Goal: Task Accomplishment & Management: Use online tool/utility

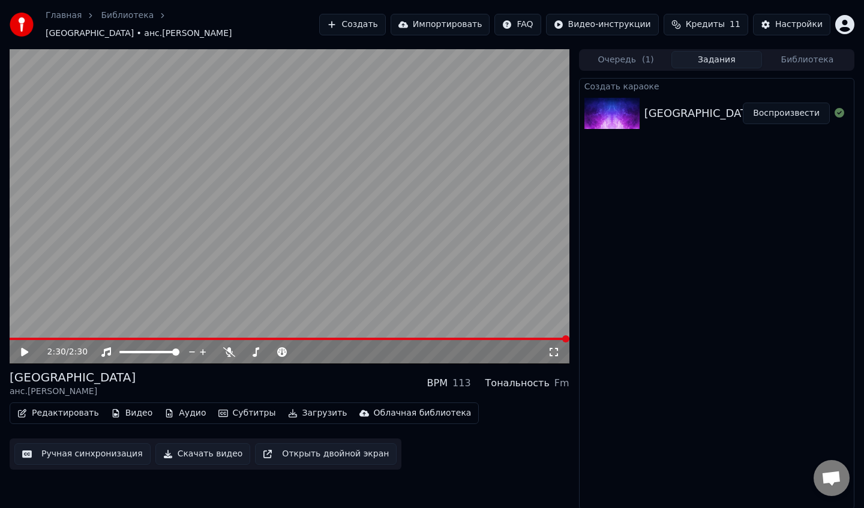
click at [26, 348] on icon at bounding box center [33, 352] width 28 height 10
click at [26, 349] on icon at bounding box center [25, 352] width 6 height 7
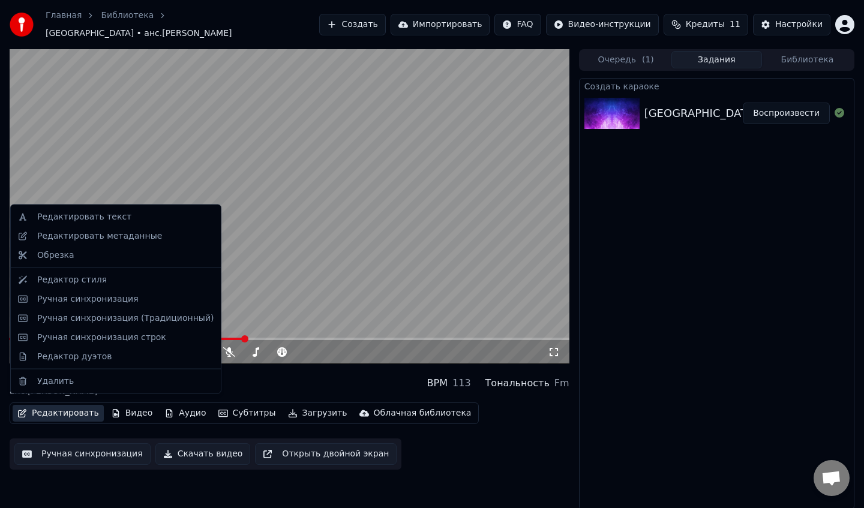
click at [55, 409] on button "Редактировать" at bounding box center [58, 413] width 91 height 17
click at [95, 299] on div "Ручная синхронизация" at bounding box center [87, 299] width 101 height 12
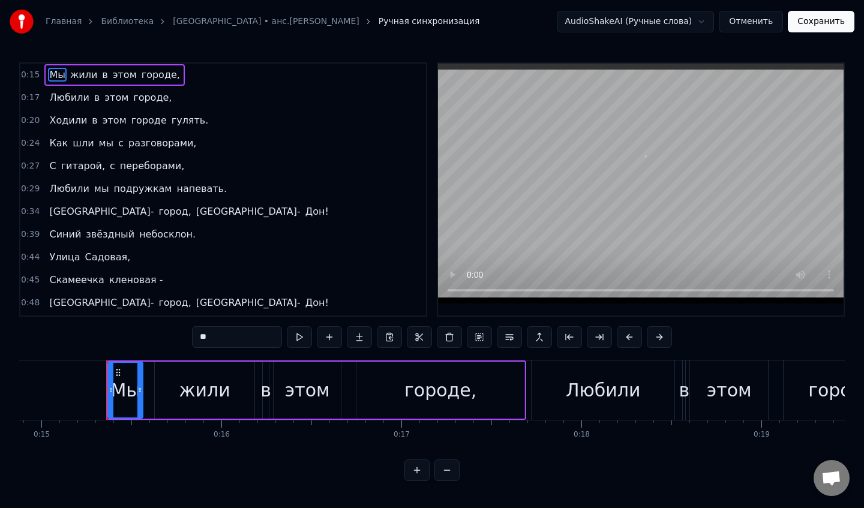
scroll to position [0, 2705]
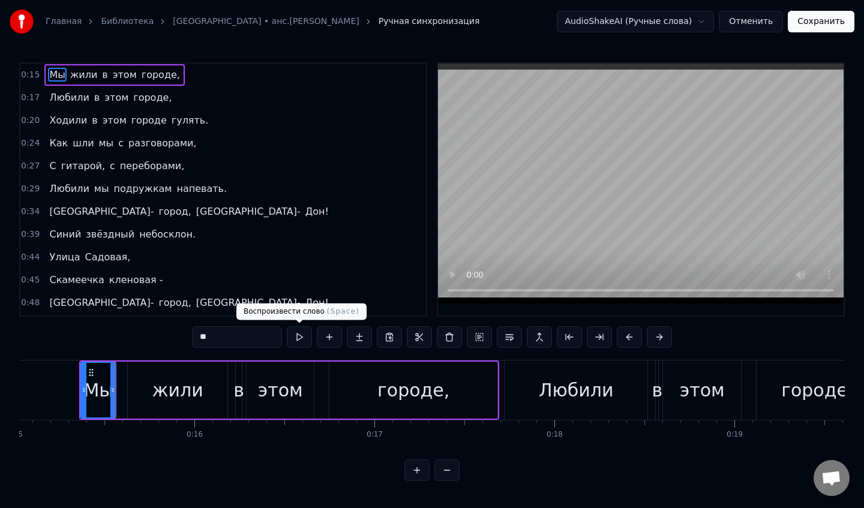
click at [300, 340] on button at bounding box center [299, 337] width 25 height 22
click at [751, 24] on button "Отменить" at bounding box center [751, 22] width 64 height 22
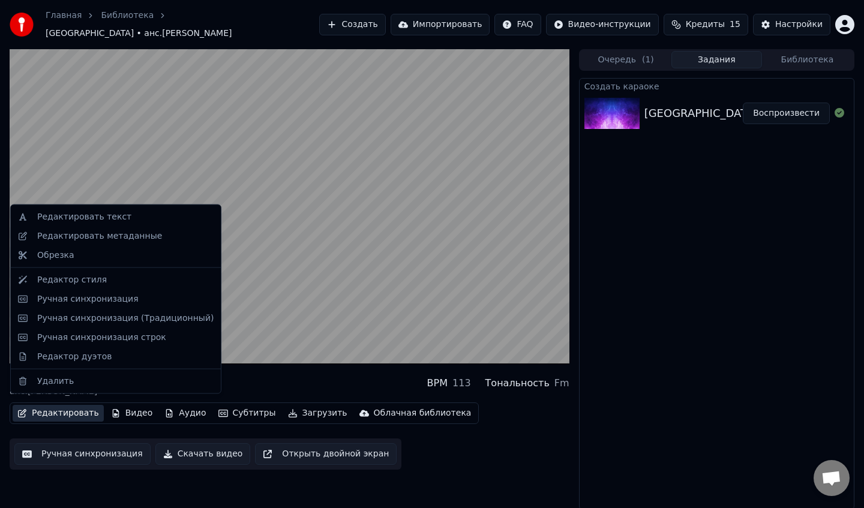
click at [71, 412] on button "Редактировать" at bounding box center [58, 413] width 91 height 17
click at [101, 319] on div "Ручная синхронизация (Традиционный)" at bounding box center [125, 318] width 176 height 12
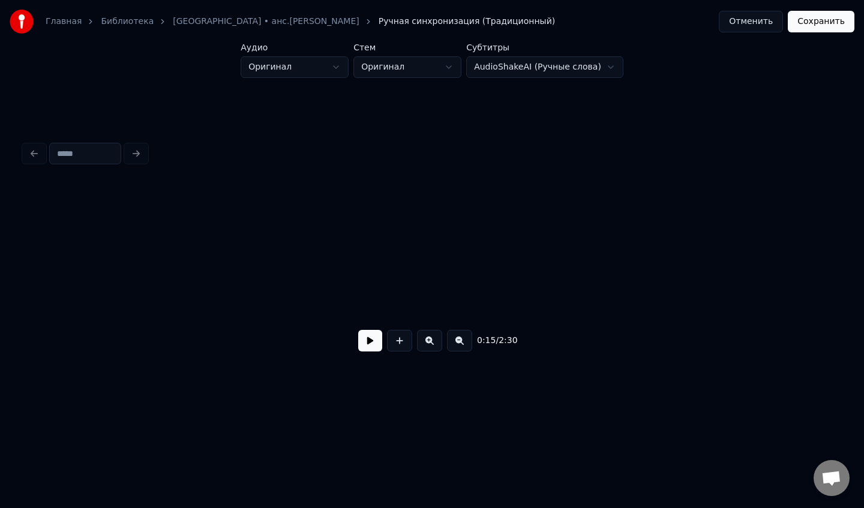
scroll to position [0, 1382]
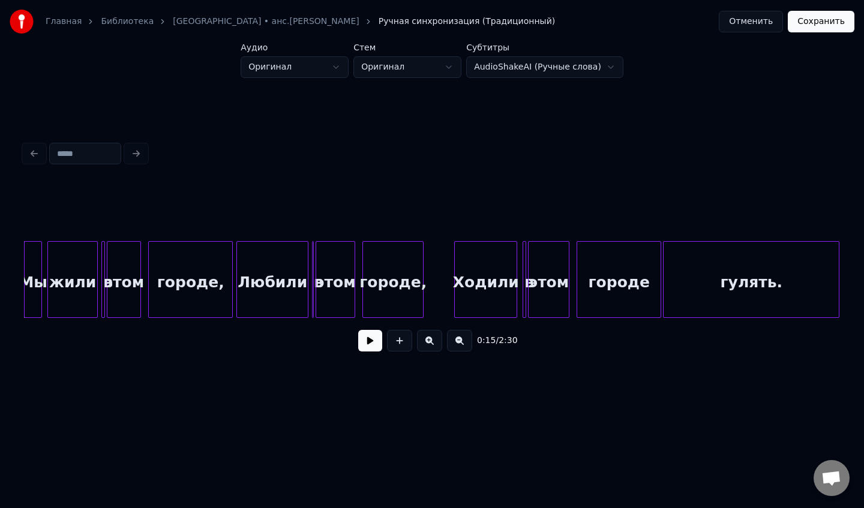
click at [362, 344] on button at bounding box center [370, 341] width 24 height 22
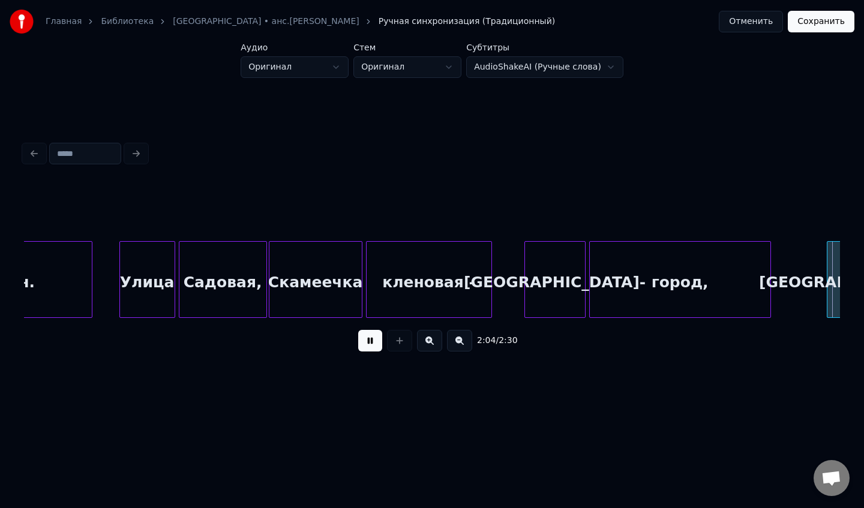
scroll to position [0, 11182]
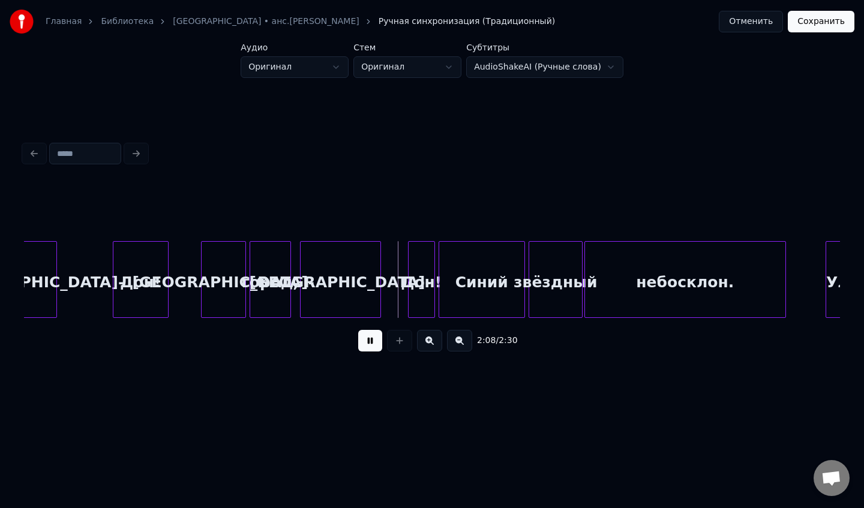
click at [358, 330] on button at bounding box center [370, 341] width 24 height 22
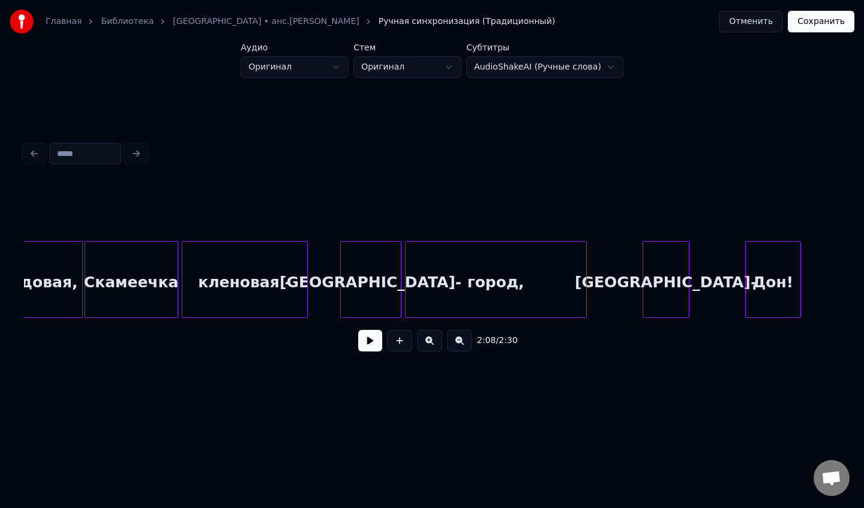
scroll to position [0, 10533]
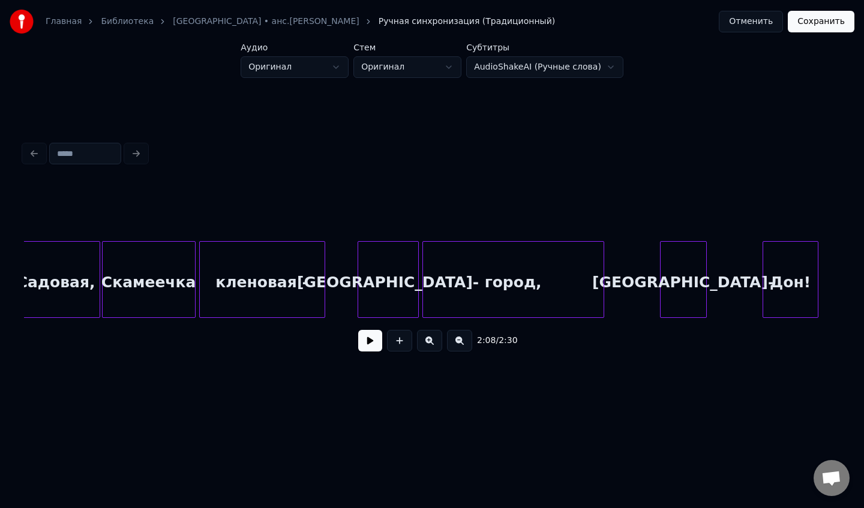
click at [131, 287] on div "Скамеечка" at bounding box center [149, 283] width 92 height 82
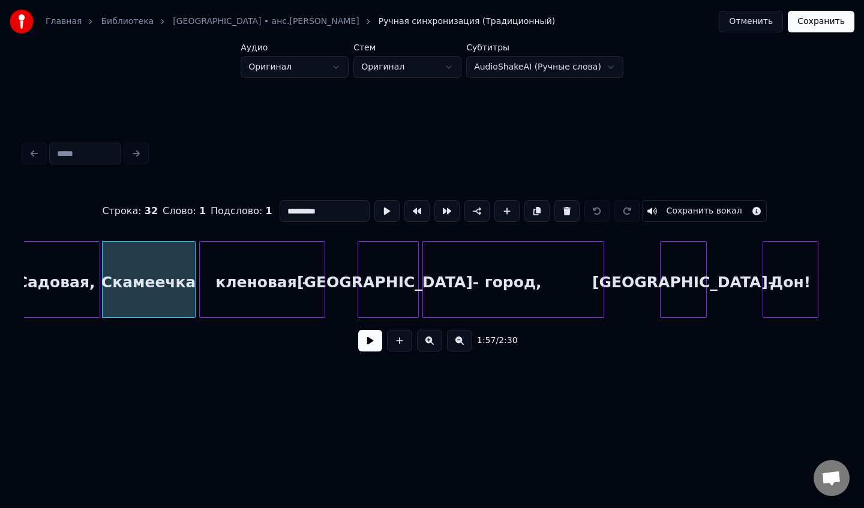
click at [369, 341] on button at bounding box center [370, 341] width 24 height 22
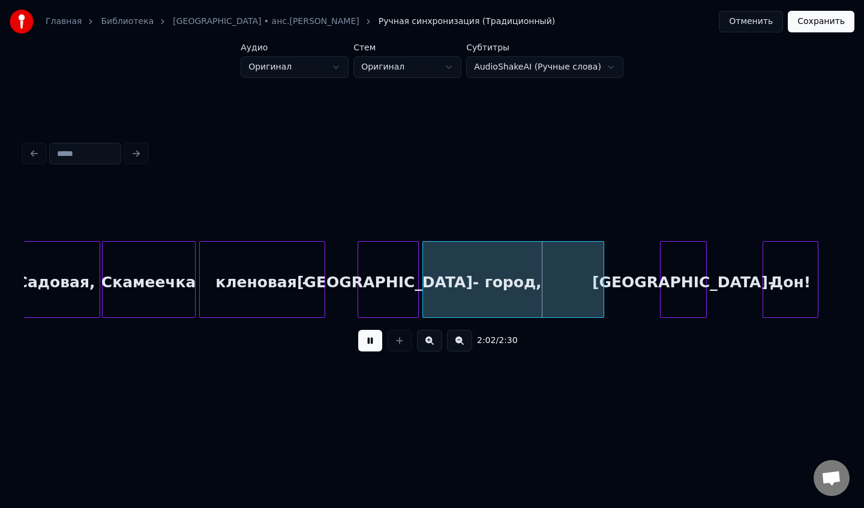
click at [369, 341] on button at bounding box center [370, 341] width 24 height 22
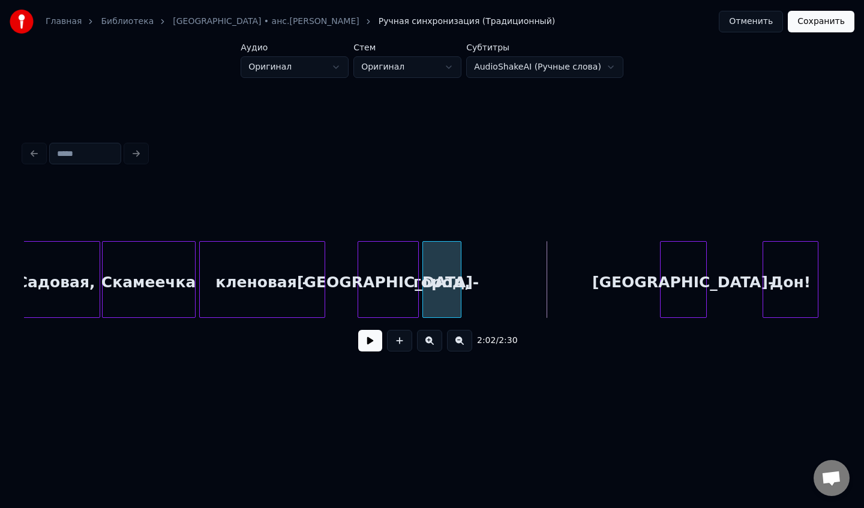
click at [460, 293] on div at bounding box center [459, 280] width 4 height 76
click at [295, 289] on div "кленовая -" at bounding box center [262, 283] width 125 height 82
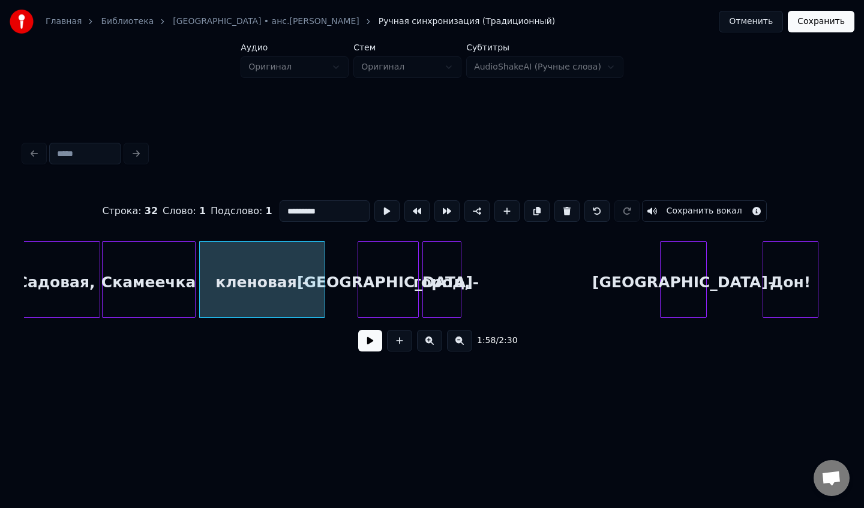
type input "**********"
click at [372, 343] on button at bounding box center [370, 341] width 24 height 22
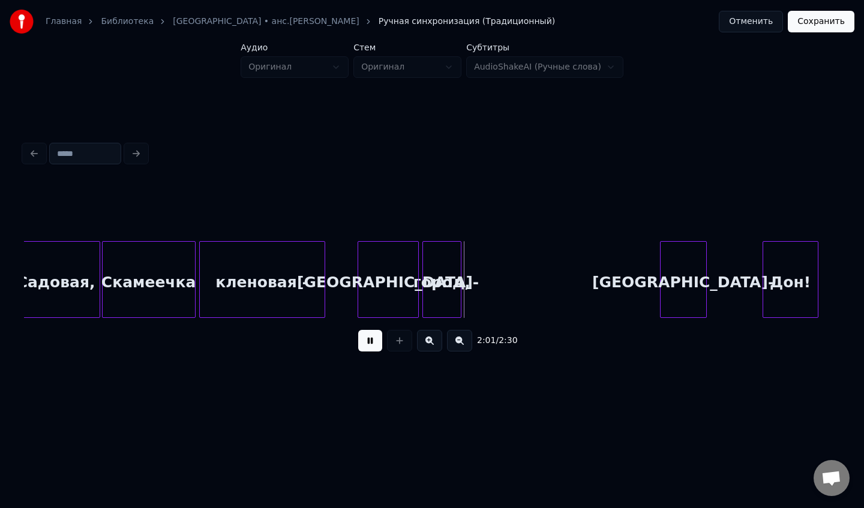
click at [372, 343] on button at bounding box center [370, 341] width 24 height 22
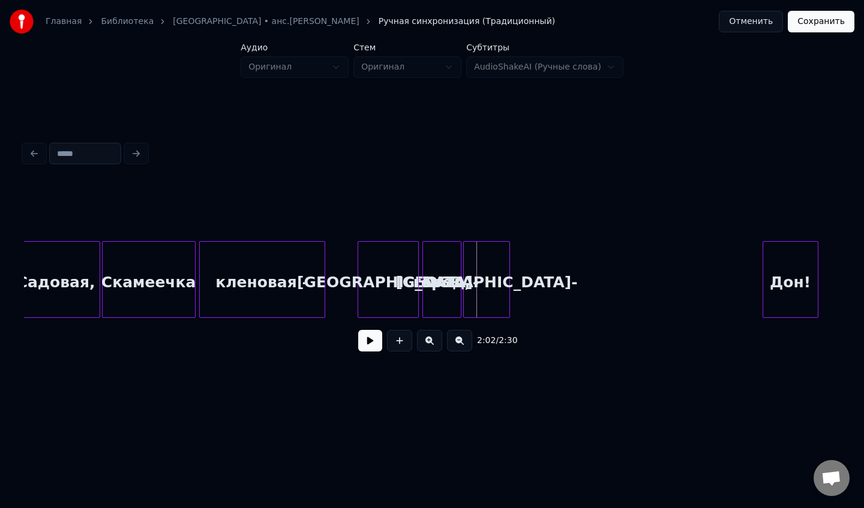
click at [497, 297] on div "[GEOGRAPHIC_DATA]-" at bounding box center [487, 283] width 46 height 82
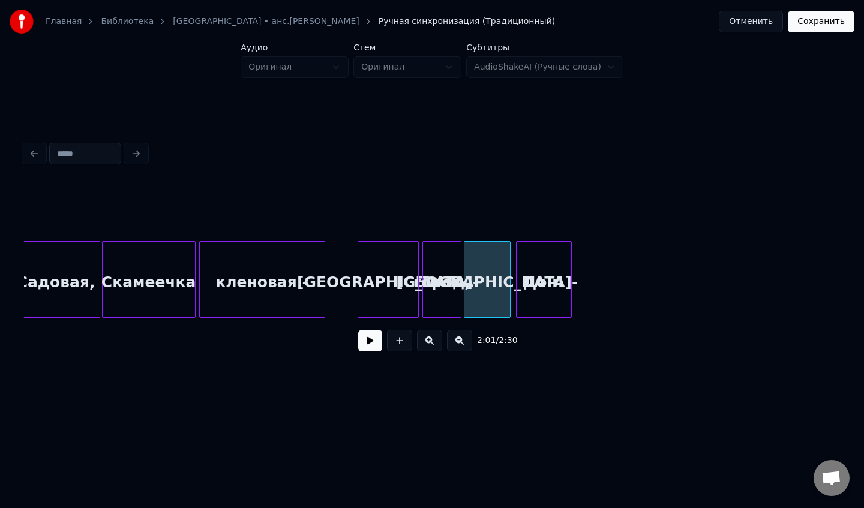
click at [535, 288] on div "Дон!" at bounding box center [544, 283] width 55 height 82
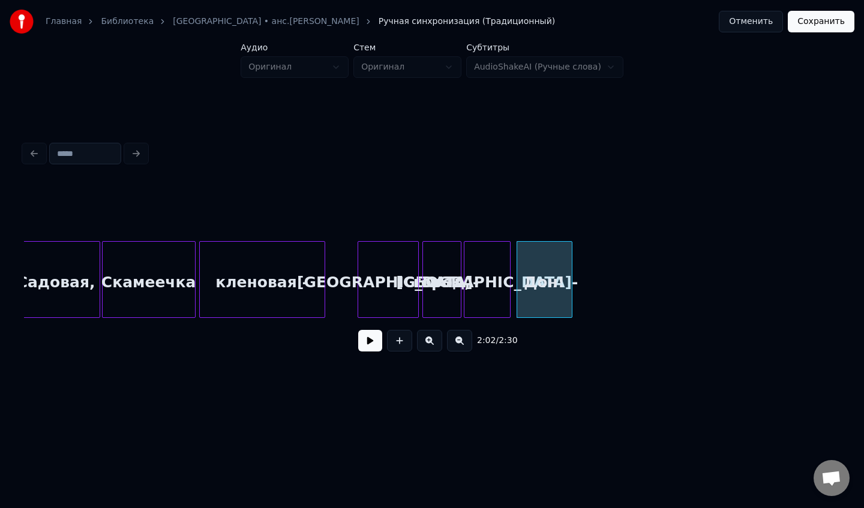
click at [385, 298] on div "[GEOGRAPHIC_DATA]-" at bounding box center [388, 283] width 60 height 82
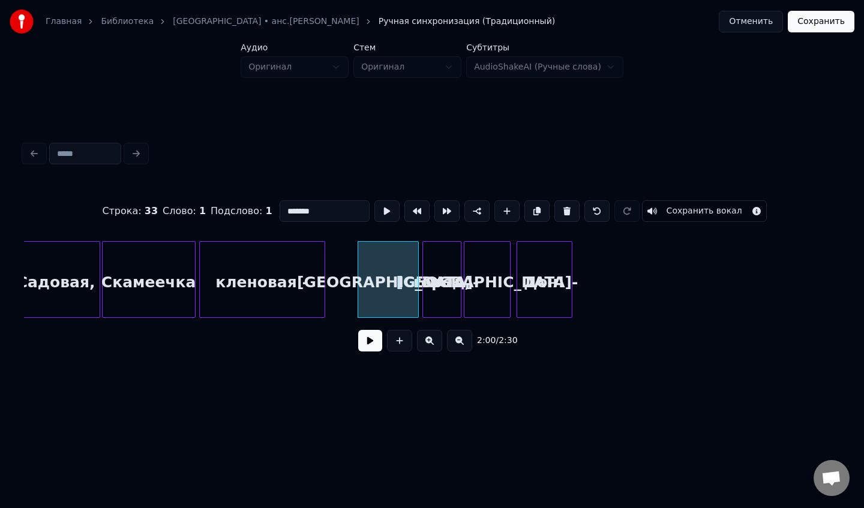
click at [377, 349] on button at bounding box center [370, 341] width 24 height 22
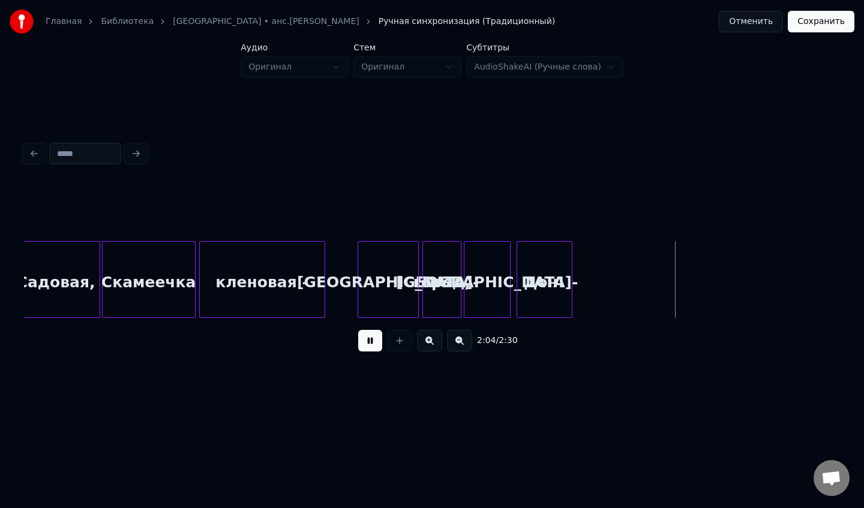
click at [370, 343] on button at bounding box center [370, 341] width 24 height 22
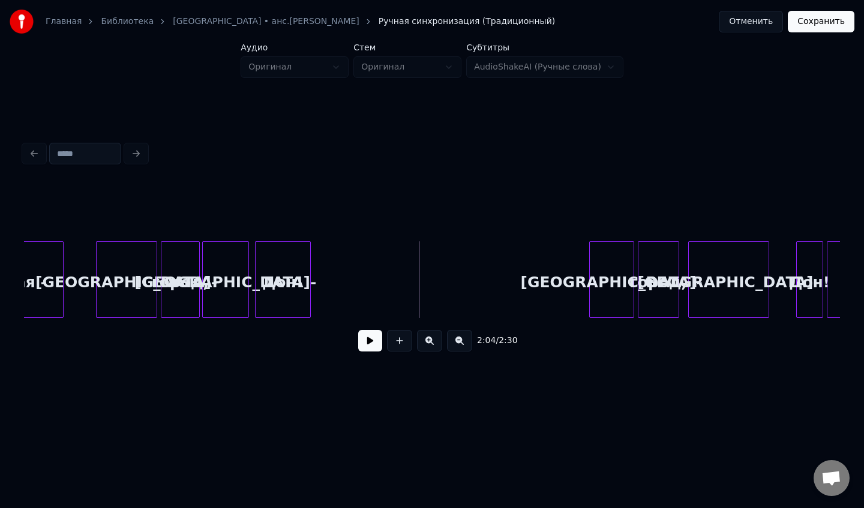
scroll to position [0, 10813]
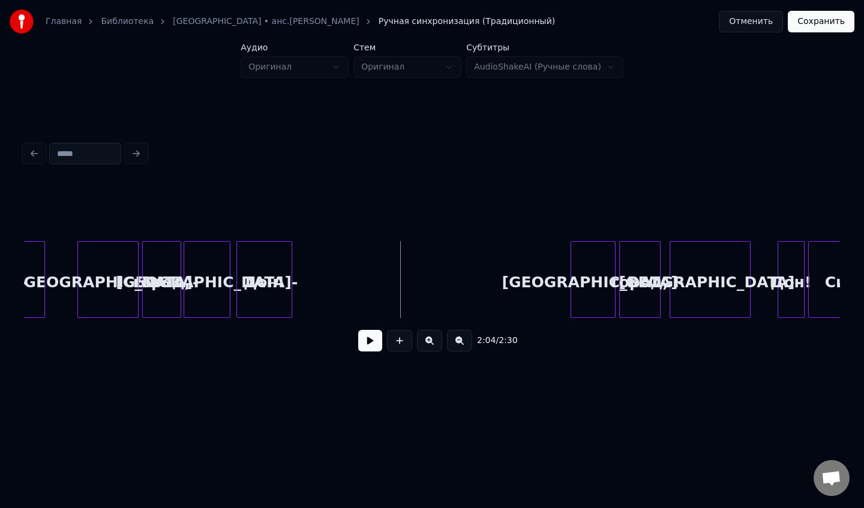
click at [593, 292] on div "[GEOGRAPHIC_DATA]-" at bounding box center [593, 283] width 44 height 82
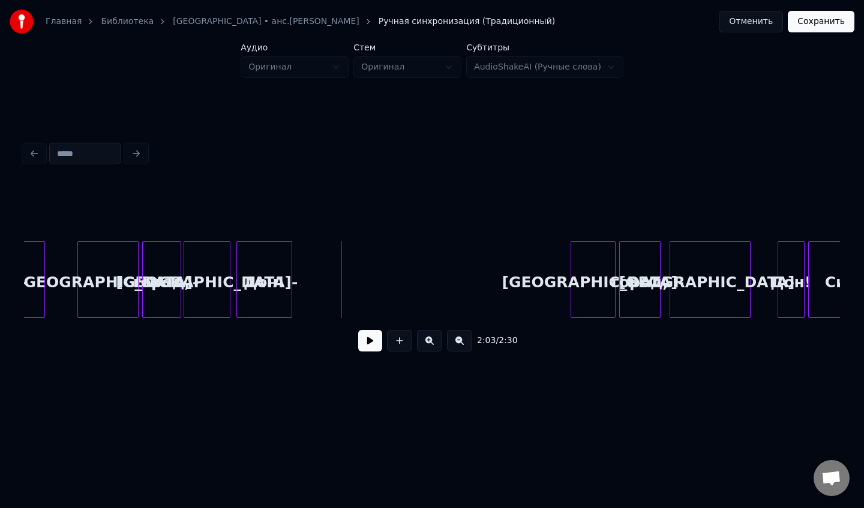
click at [374, 336] on button at bounding box center [370, 341] width 24 height 22
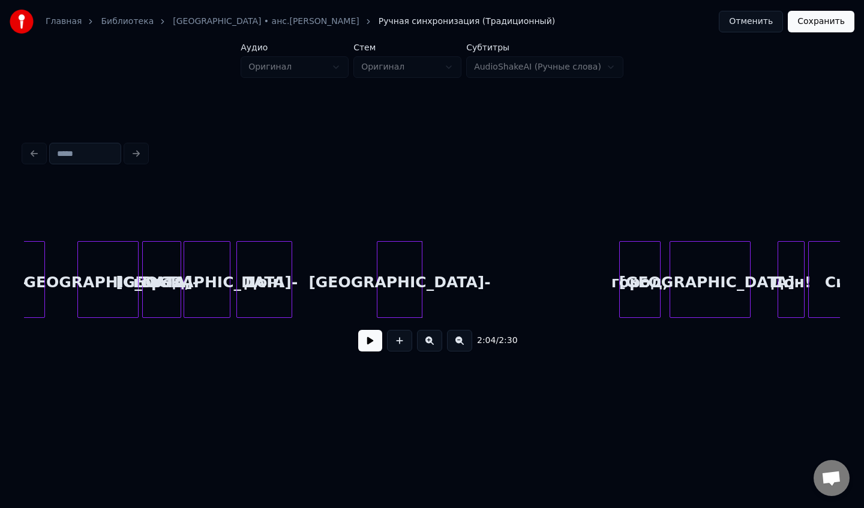
click at [398, 280] on div "[GEOGRAPHIC_DATA]-" at bounding box center [399, 283] width 44 height 82
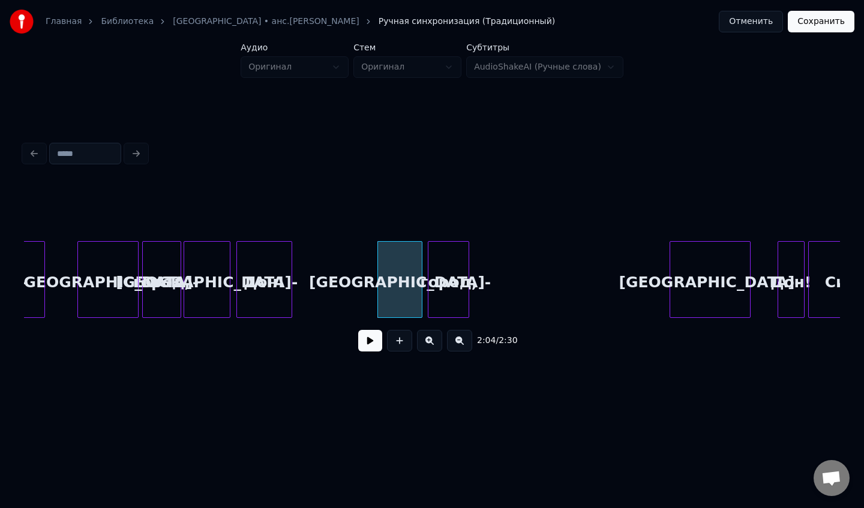
click at [455, 272] on div "город," at bounding box center [448, 283] width 40 height 82
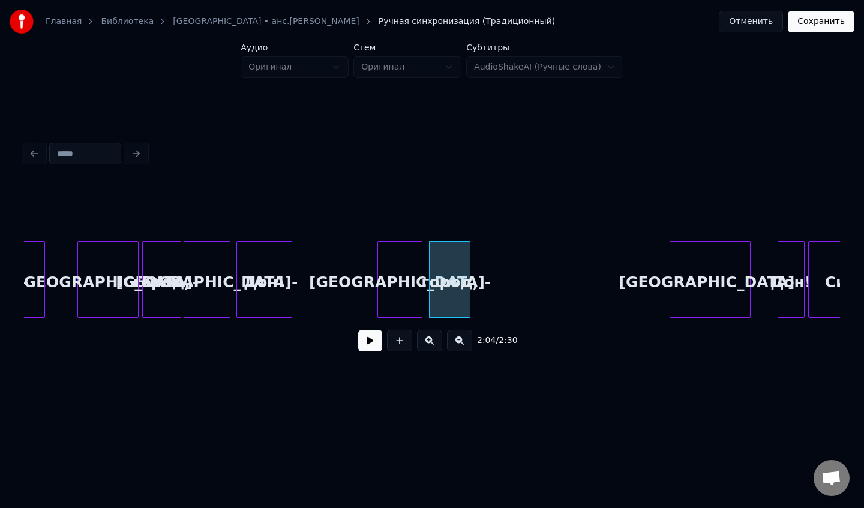
click at [373, 341] on button at bounding box center [370, 341] width 24 height 22
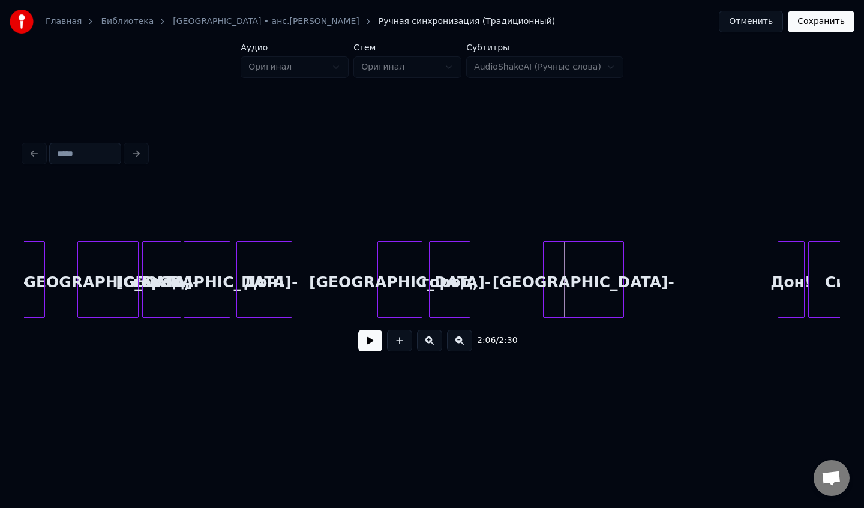
click at [566, 283] on div "[GEOGRAPHIC_DATA]-" at bounding box center [584, 283] width 80 height 82
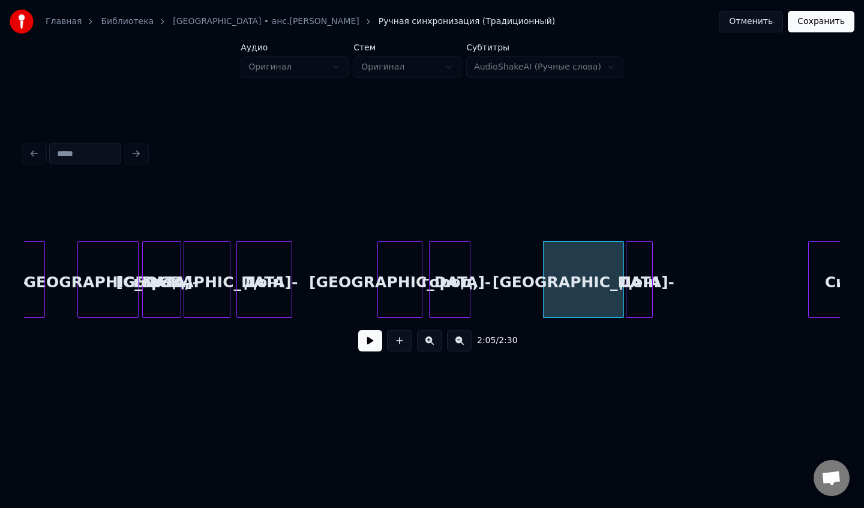
click at [640, 278] on div "Дон!" at bounding box center [639, 283] width 26 height 82
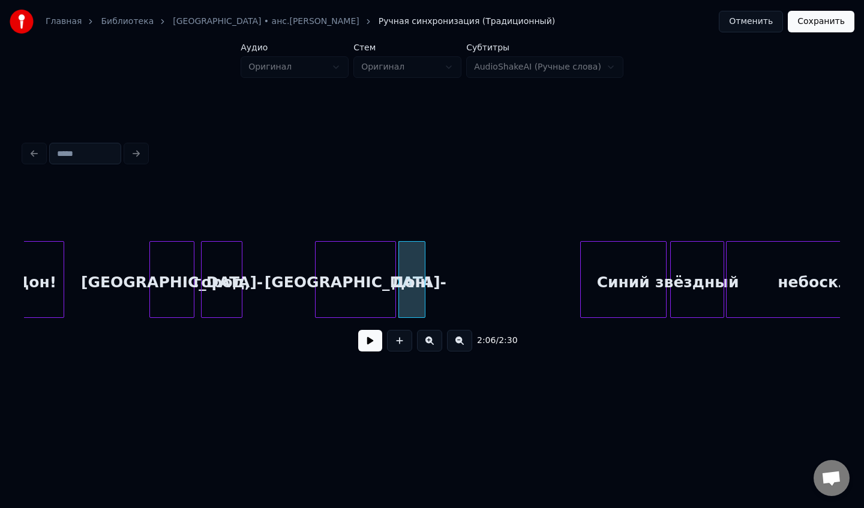
scroll to position [0, 11061]
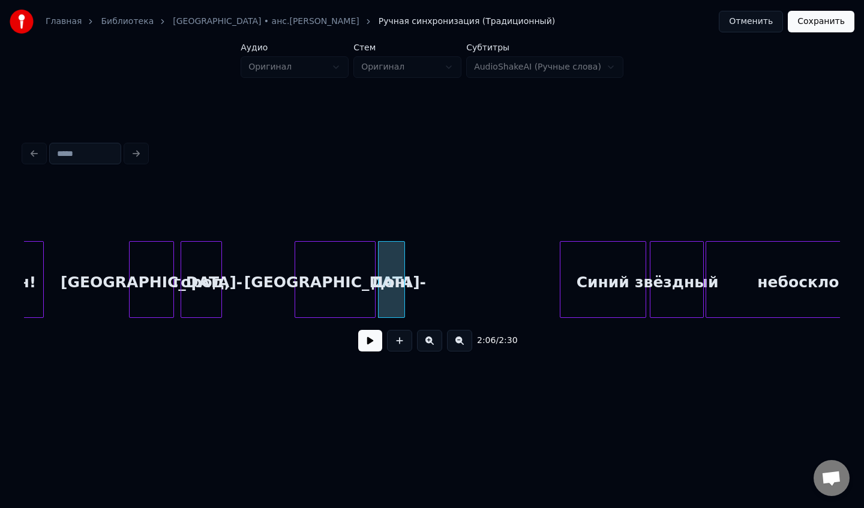
click at [367, 345] on button at bounding box center [370, 341] width 24 height 22
click at [367, 346] on button at bounding box center [370, 341] width 24 height 22
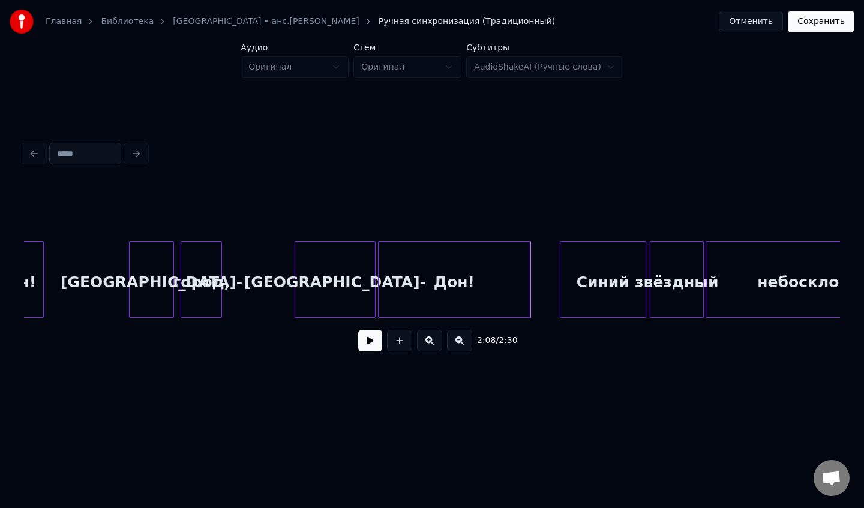
click at [529, 297] on div at bounding box center [528, 280] width 4 height 76
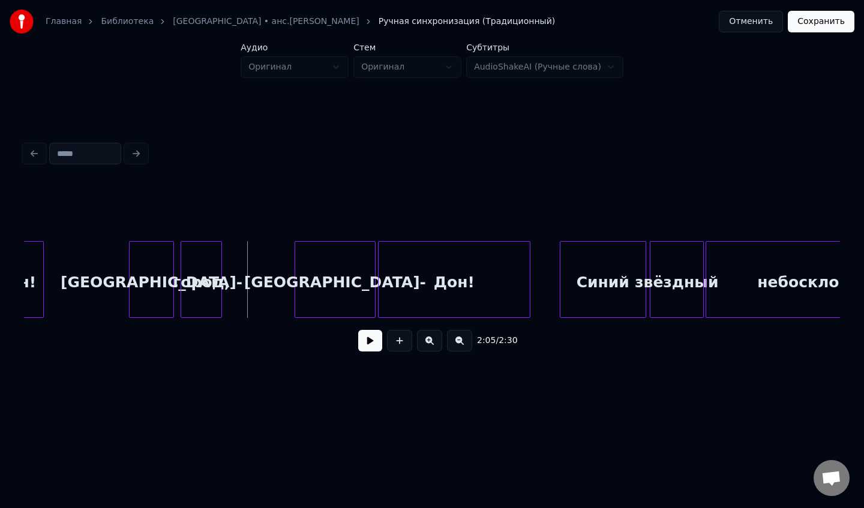
click at [370, 341] on button at bounding box center [370, 341] width 24 height 22
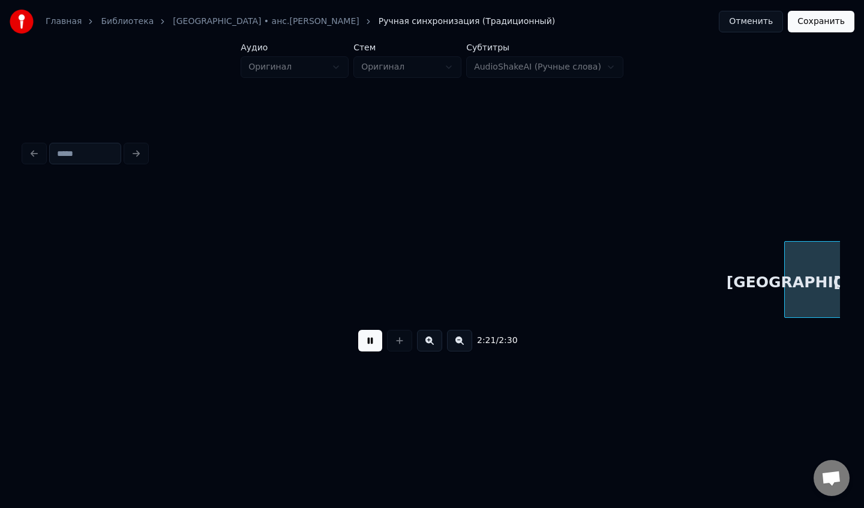
scroll to position [0, 12694]
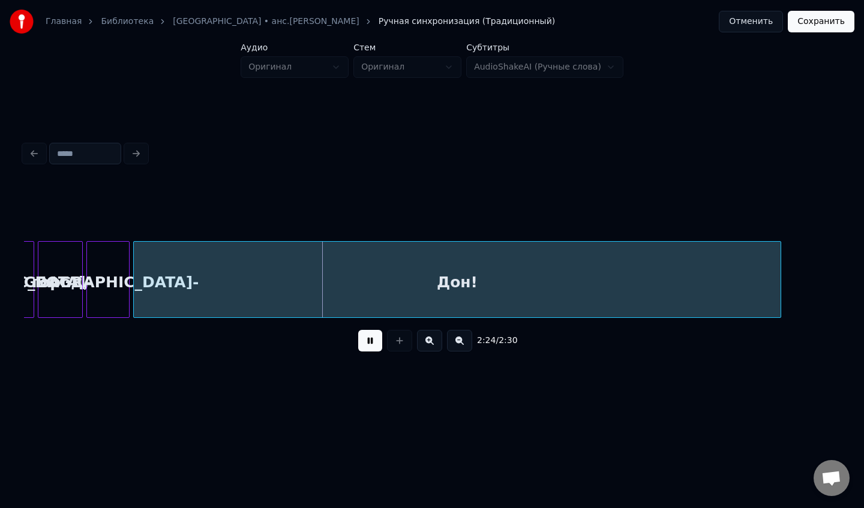
click at [368, 343] on button at bounding box center [370, 341] width 24 height 22
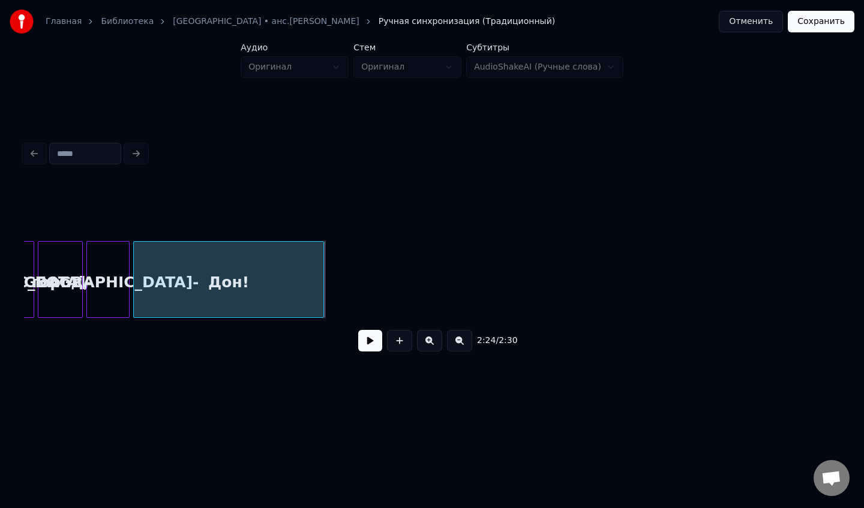
click at [321, 283] on div at bounding box center [322, 280] width 4 height 76
click at [364, 338] on button at bounding box center [370, 341] width 24 height 22
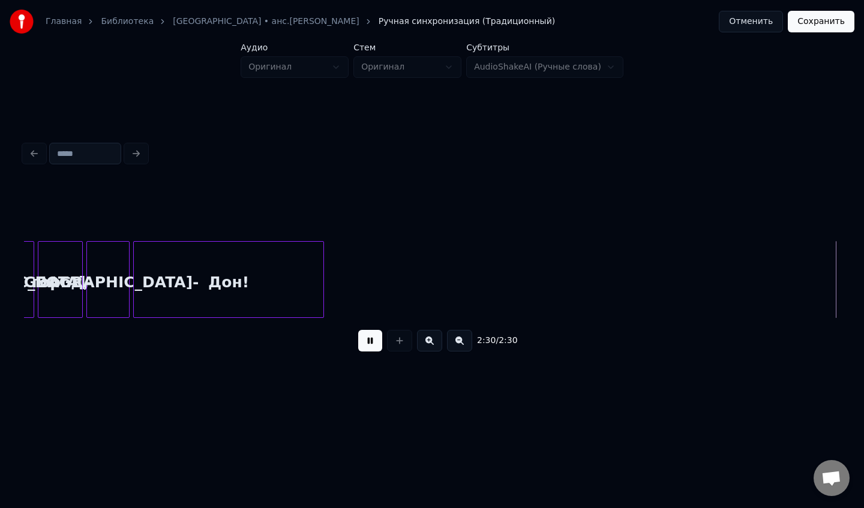
scroll to position [0, 12720]
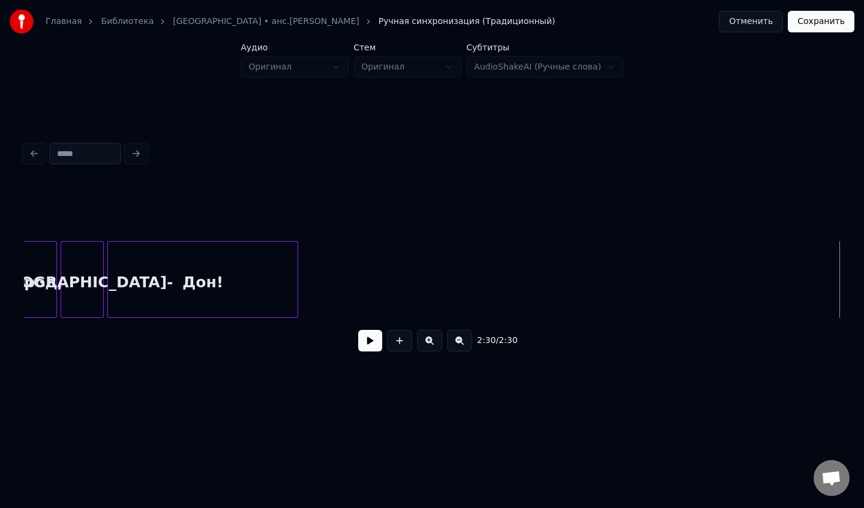
click at [372, 341] on button at bounding box center [370, 341] width 24 height 22
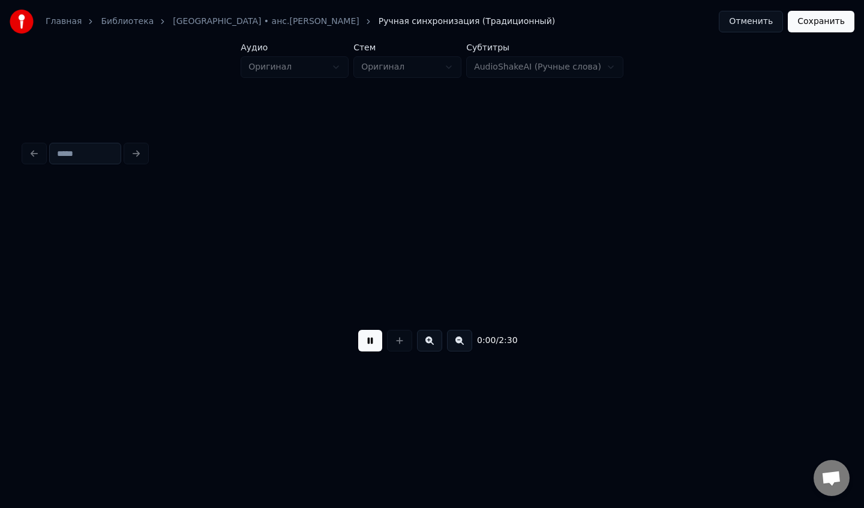
scroll to position [0, 0]
click at [372, 341] on button at bounding box center [370, 341] width 24 height 22
drag, startPoint x: 24, startPoint y: 280, endPoint x: 114, endPoint y: 296, distance: 91.4
click at [815, 26] on button "Сохранить" at bounding box center [821, 22] width 67 height 22
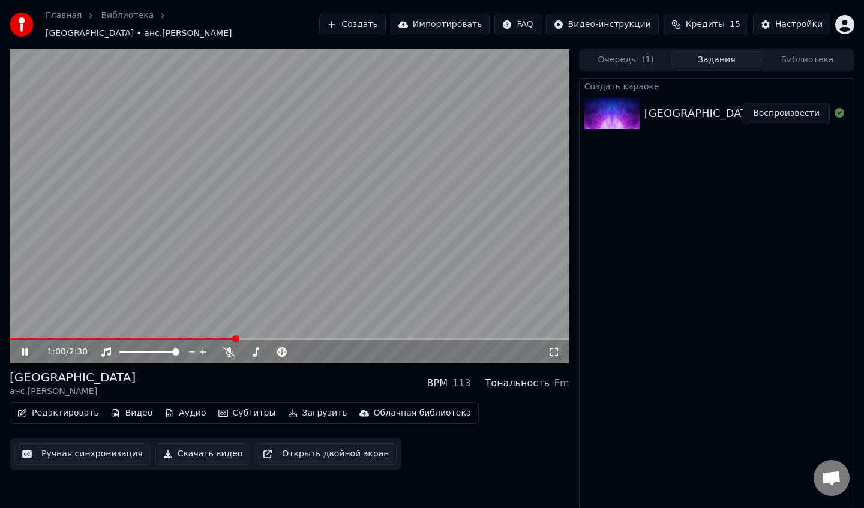
click at [173, 329] on video at bounding box center [290, 206] width 560 height 315
click at [176, 338] on span at bounding box center [123, 339] width 226 height 2
click at [22, 348] on icon at bounding box center [24, 352] width 7 height 8
click at [192, 446] on button "Скачать видео" at bounding box center [202, 454] width 95 height 22
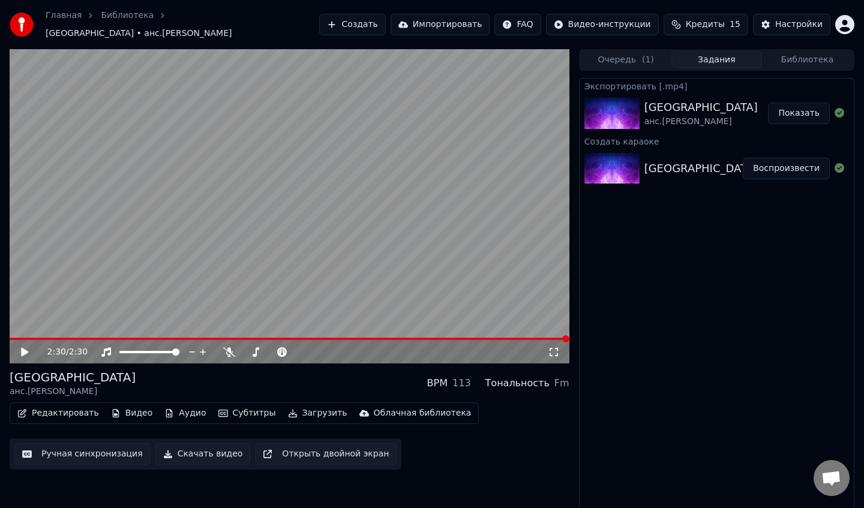
click at [806, 107] on button "Показать" at bounding box center [799, 114] width 62 height 22
